Goal: Transaction & Acquisition: Obtain resource

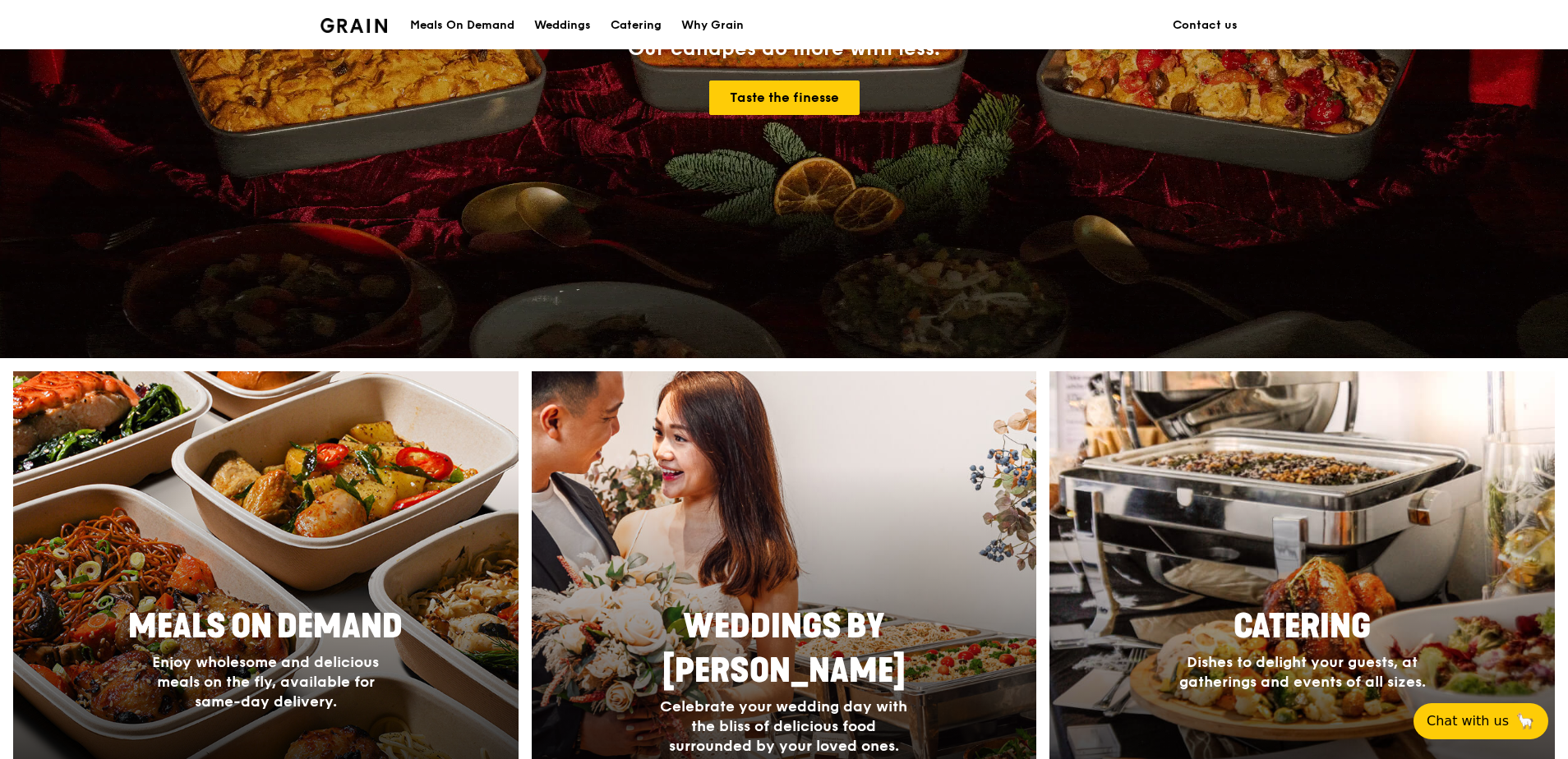
scroll to position [493, 0]
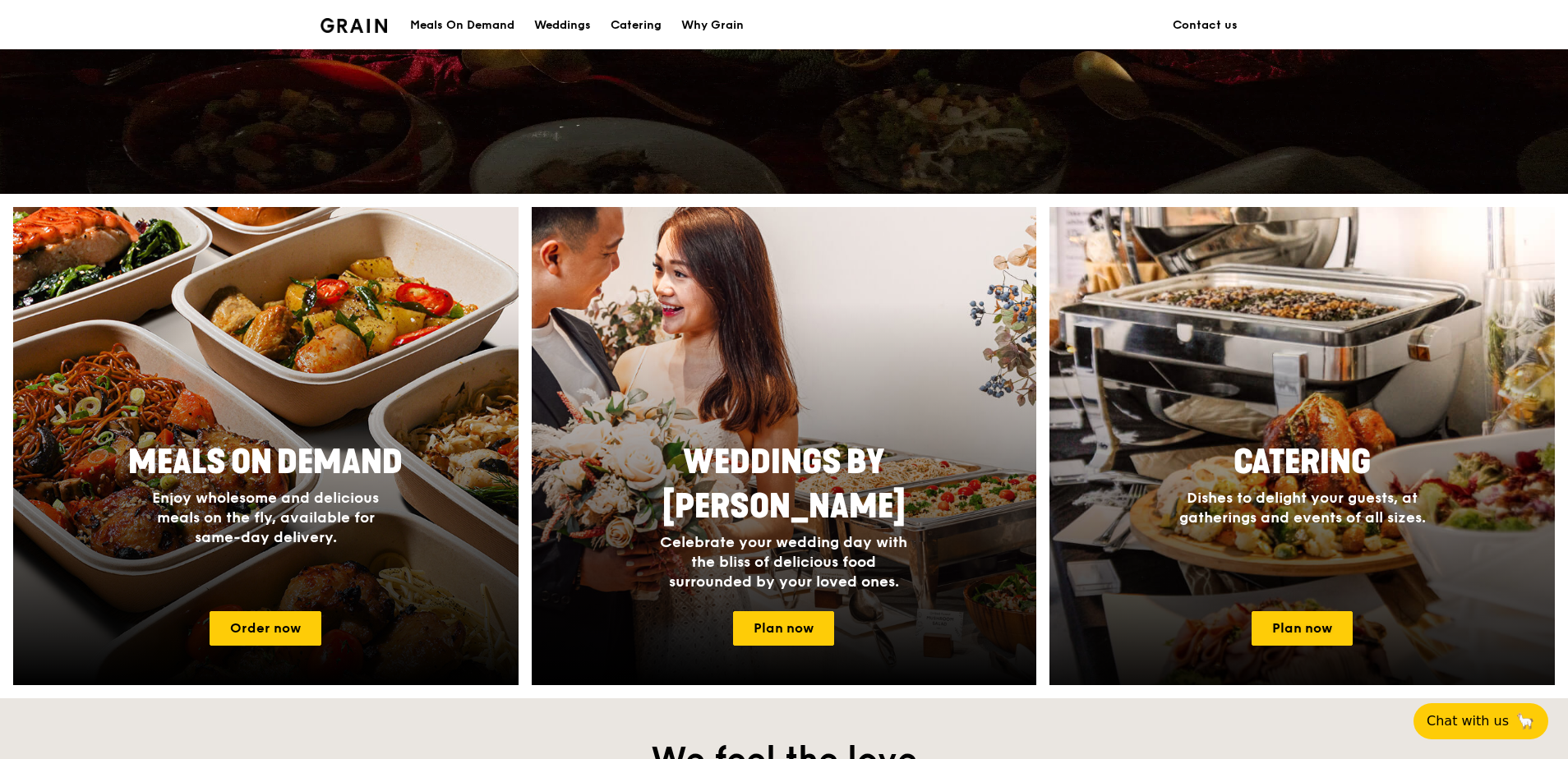
click at [1326, 558] on div "Catering Dishes to delight your guests, at gatherings and events of all sizes." at bounding box center [1302, 516] width 505 height 164
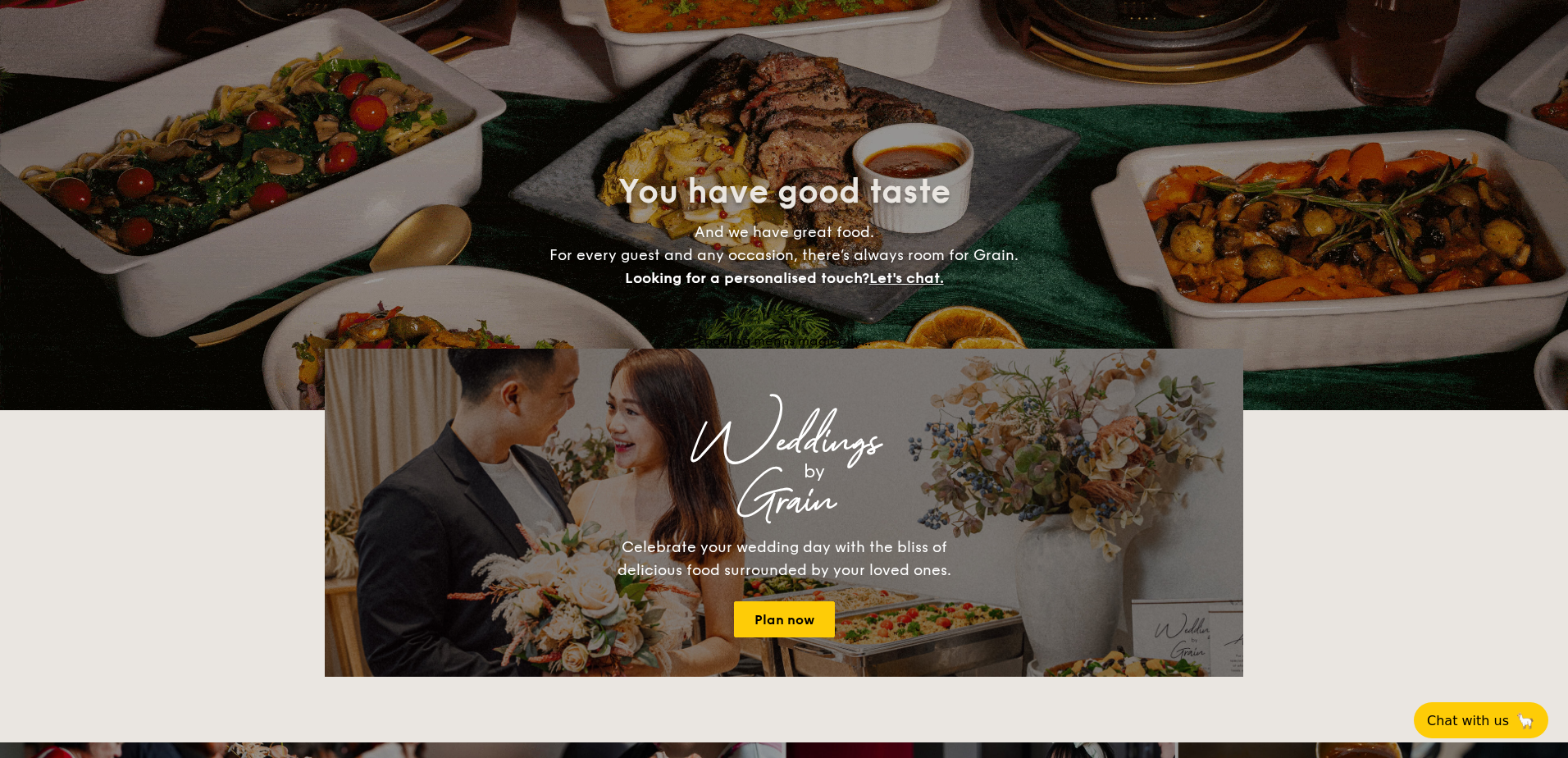
select select
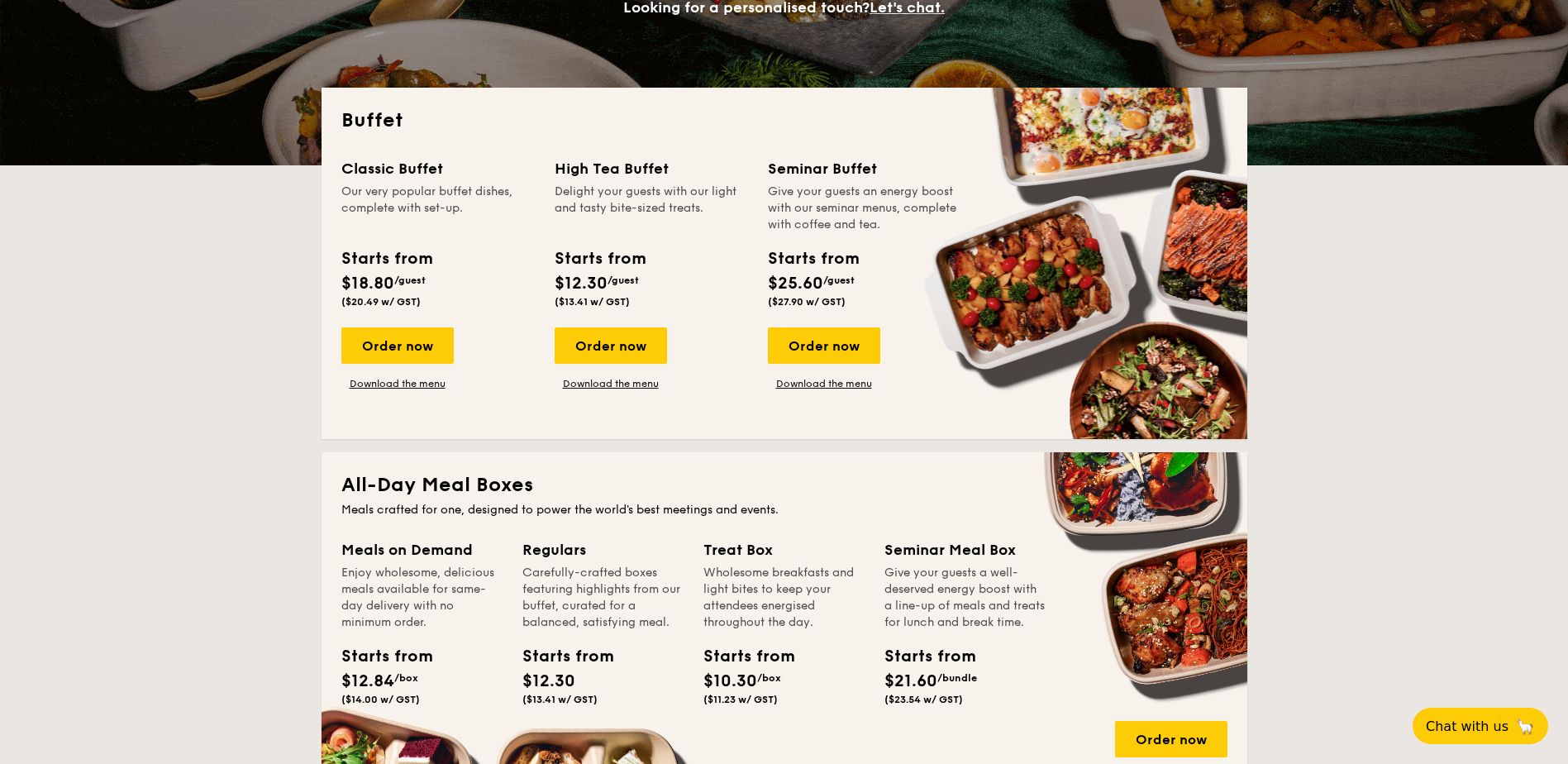
scroll to position [414, 0]
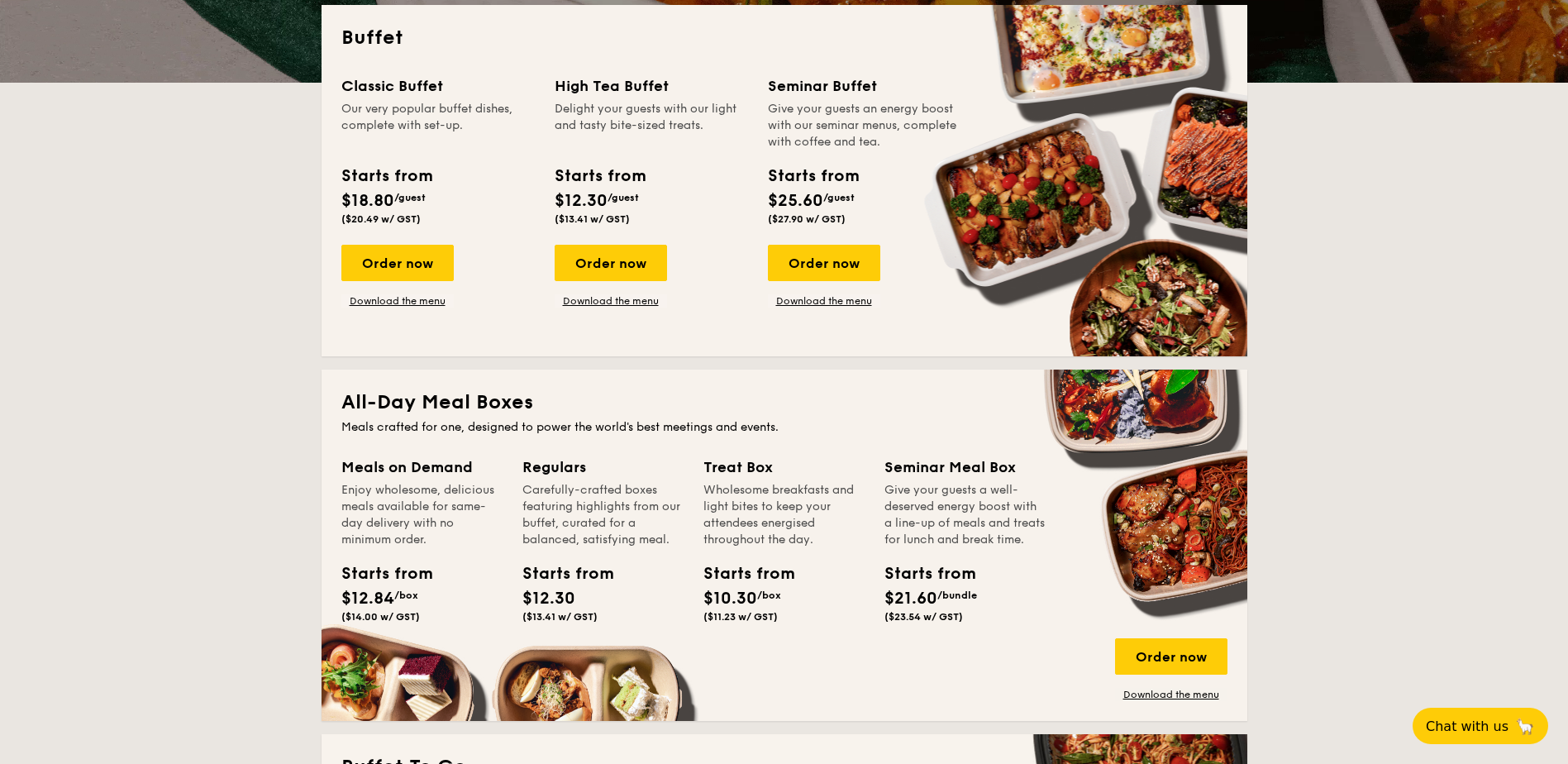
drag, startPoint x: 882, startPoint y: 150, endPoint x: 766, endPoint y: 91, distance: 130.1
click at [766, 91] on div "Classic Buffet Our very popular buffet dishes, complete with set-up. Starts fro…" at bounding box center [784, 205] width 886 height 262
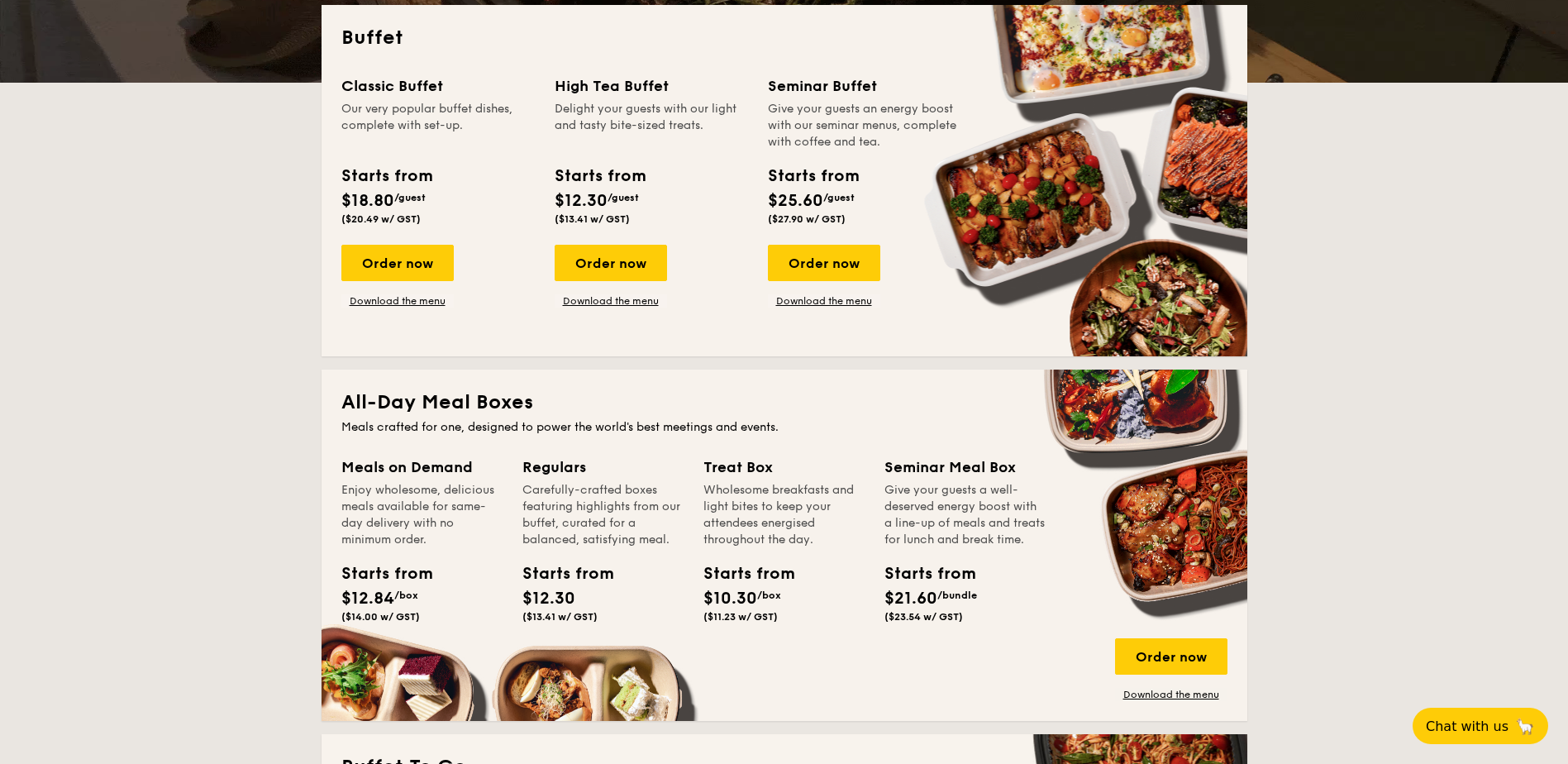
click at [819, 292] on div "Order now Download the menu" at bounding box center [824, 276] width 113 height 63
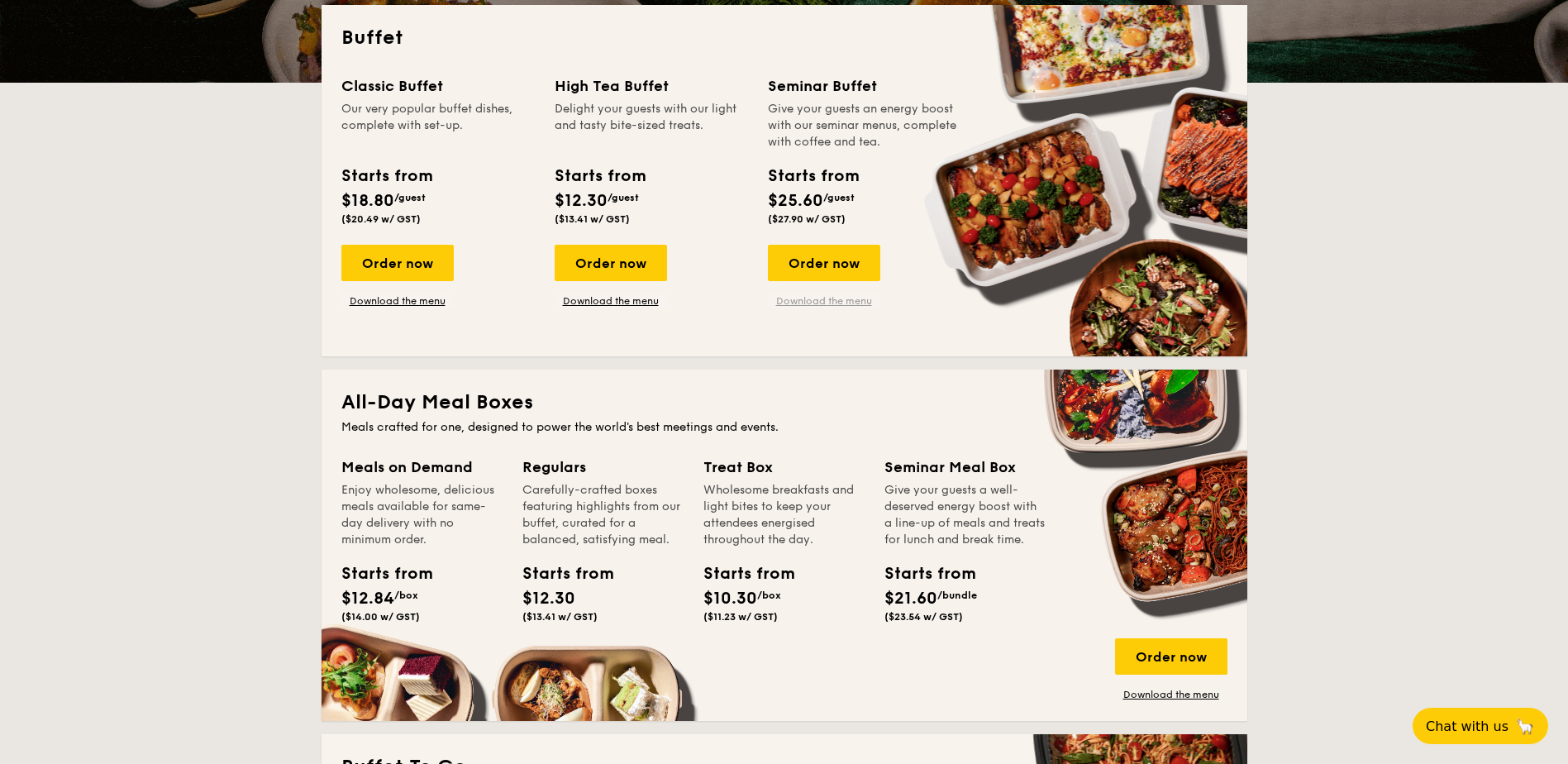
click at [817, 306] on link "Download the menu" at bounding box center [824, 301] width 113 height 13
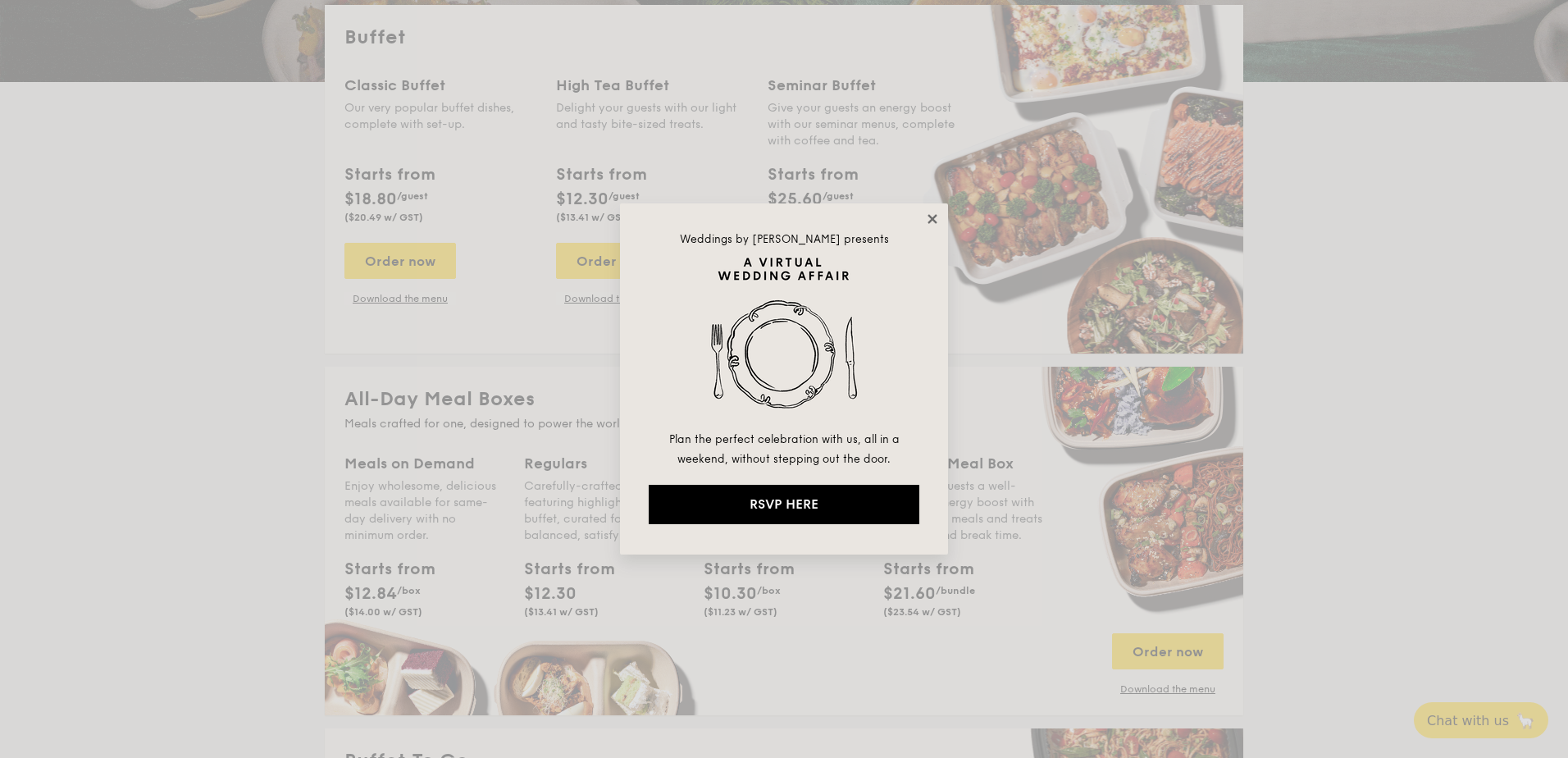
click at [931, 221] on icon at bounding box center [932, 218] width 9 height 9
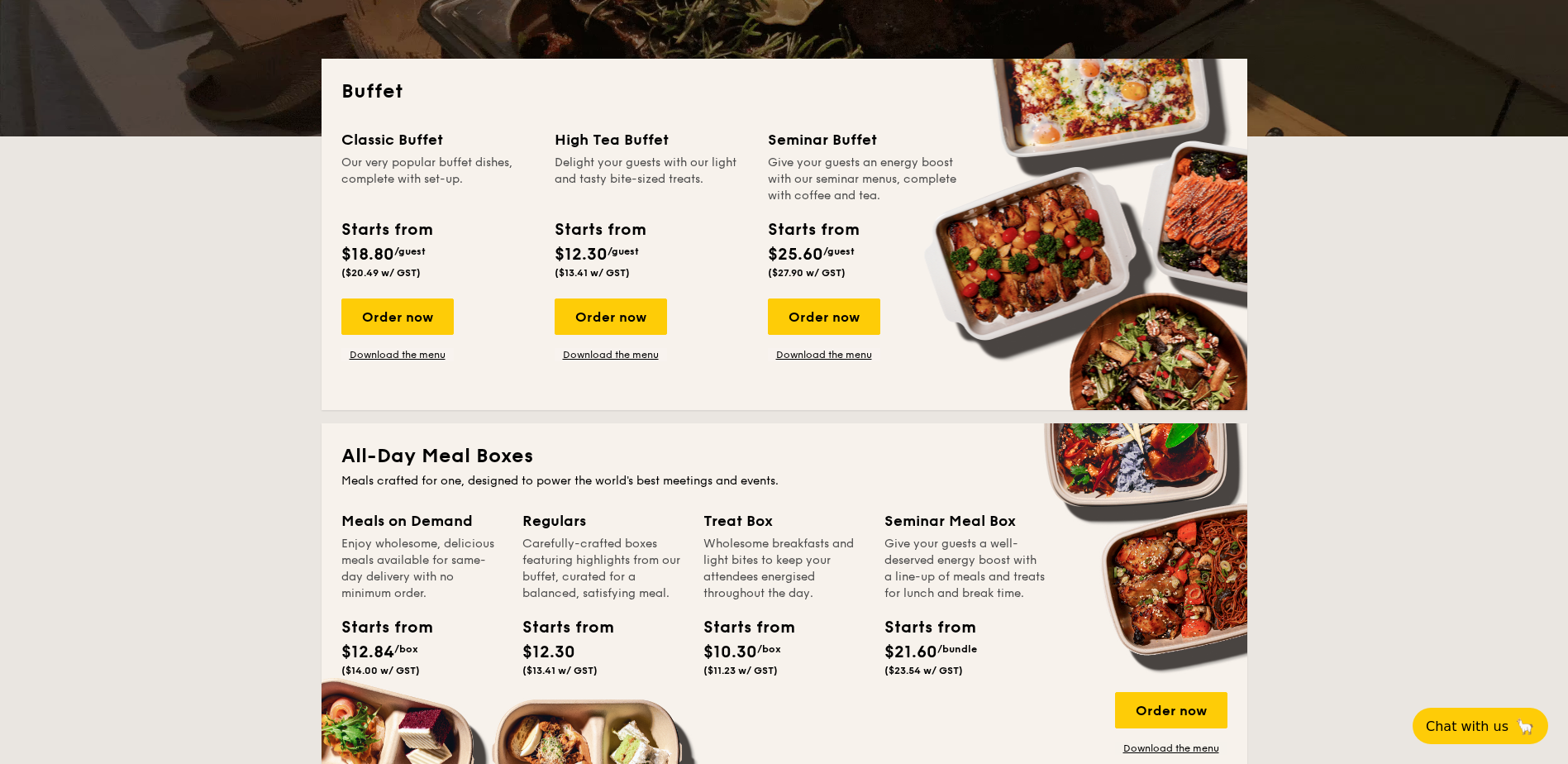
scroll to position [331, 0]
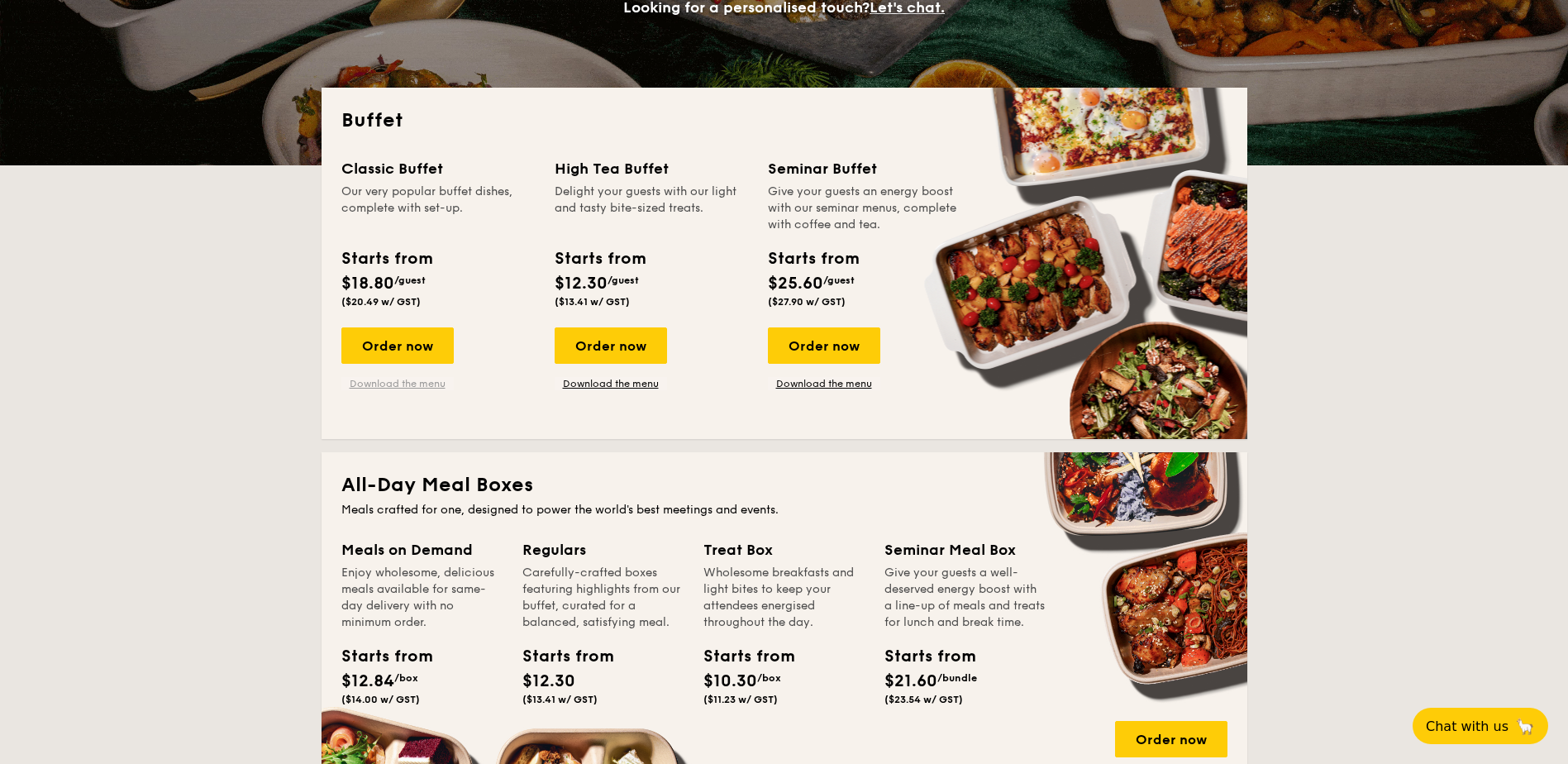
click at [444, 388] on link "Download the menu" at bounding box center [397, 383] width 113 height 13
